Goal: Find contact information: Find contact information

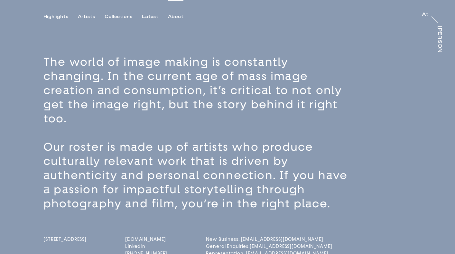
click at [150, 236] on link "[DOMAIN_NAME]" at bounding box center [146, 238] width 42 height 5
click at [84, 16] on div "Artists" at bounding box center [86, 17] width 17 height 6
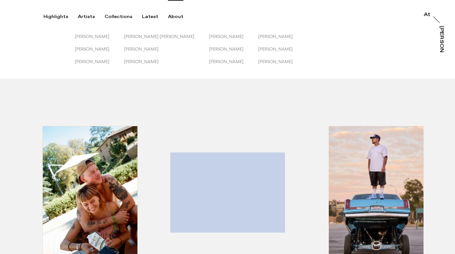
click at [174, 15] on div "About" at bounding box center [175, 17] width 15 height 6
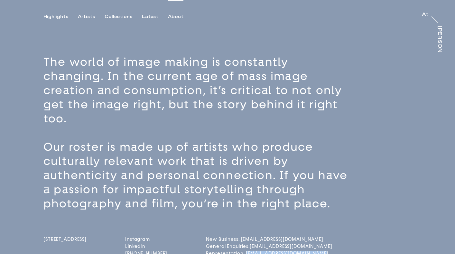
drag, startPoint x: 329, startPoint y: 241, endPoint x: 257, endPoint y: 236, distance: 72.2
click at [257, 236] on div "[STREET_ADDRESS] Instagram LinkedIn [PHONE_NUMBER] New Business: [EMAIL_ADDRESS…" at bounding box center [238, 234] width 390 height 47
copy link "[EMAIL_ADDRESS][DOMAIN_NAME]"
